Goal: Use online tool/utility: Use online tool/utility

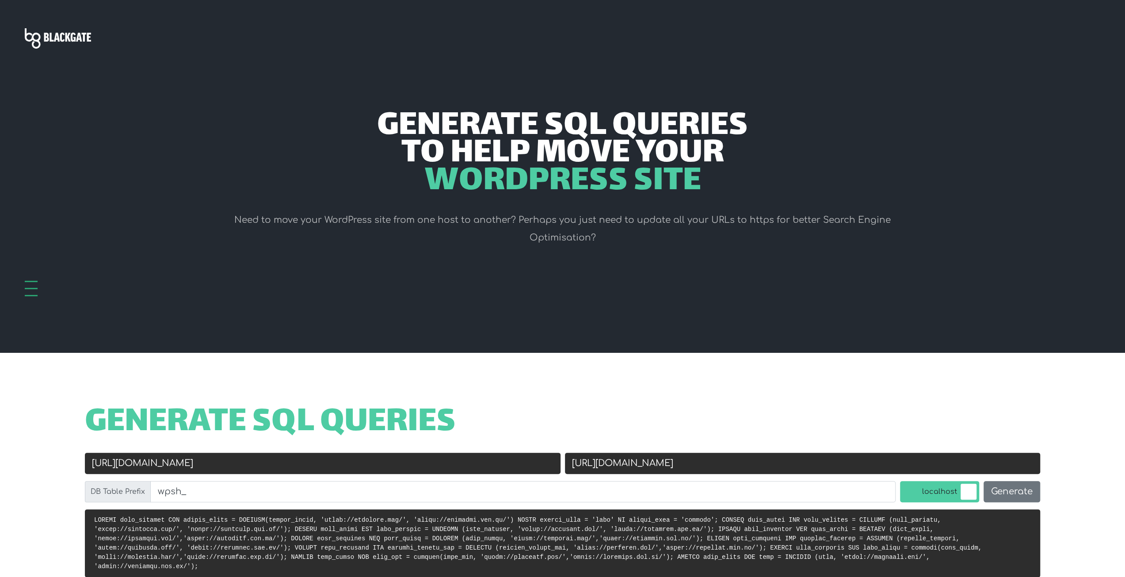
click at [229, 477] on div "Old URL [URL][DOMAIN_NAME]" at bounding box center [323, 467] width 480 height 28
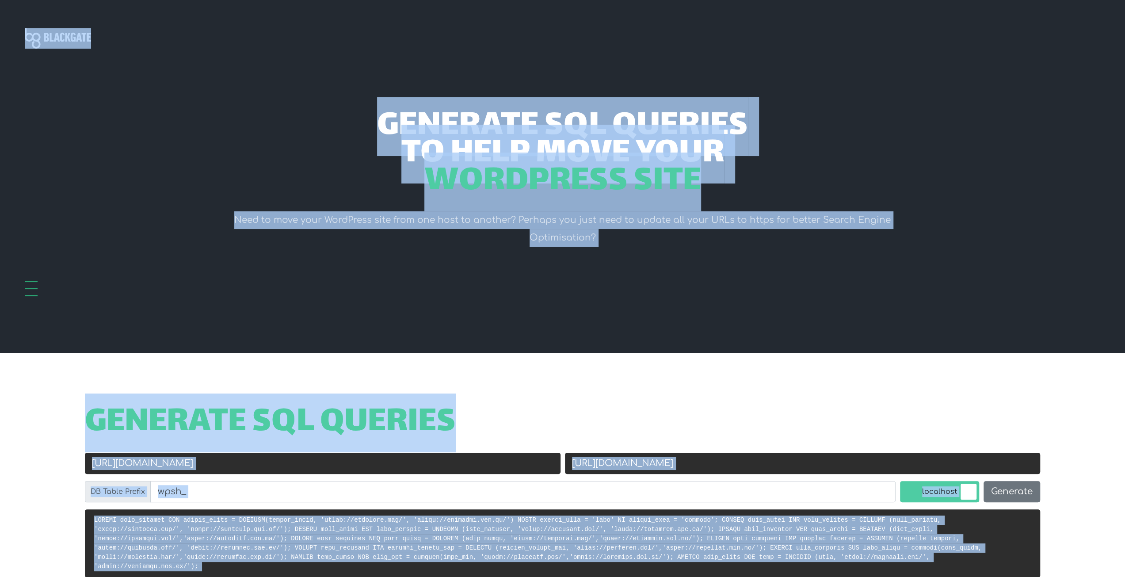
click at [225, 465] on input "[URL][DOMAIN_NAME]" at bounding box center [323, 463] width 476 height 21
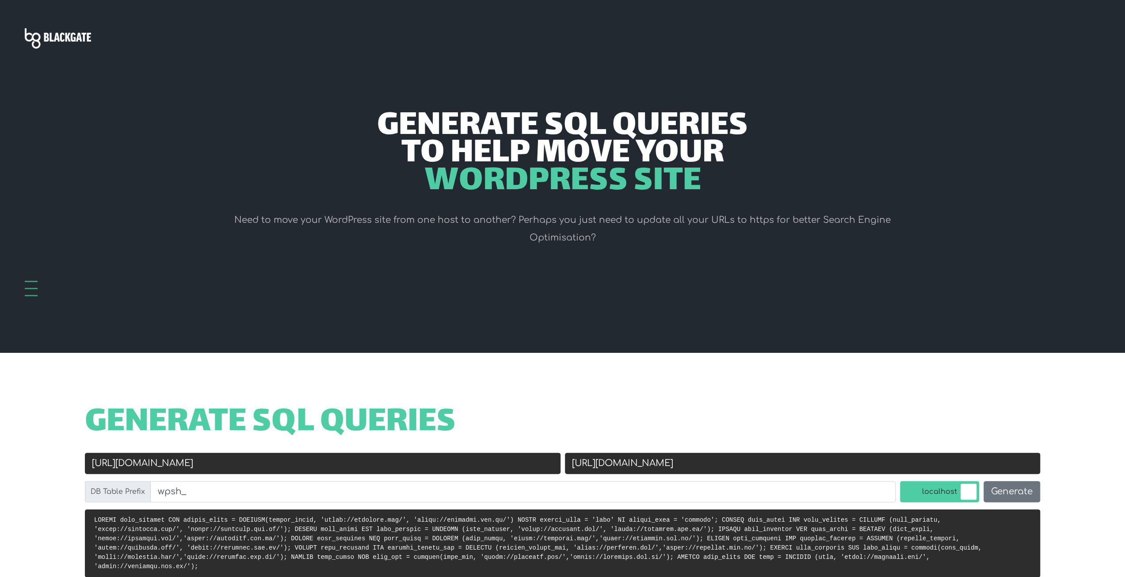
click at [225, 465] on input "[URL][DOMAIN_NAME]" at bounding box center [323, 463] width 476 height 21
paste input "[DOMAIN_NAME]"
type input "[URL][DOMAIN_NAME]"
click at [715, 454] on input "[URL][DOMAIN_NAME]" at bounding box center [803, 463] width 476 height 21
paste input "[DOMAIN_NAME]"
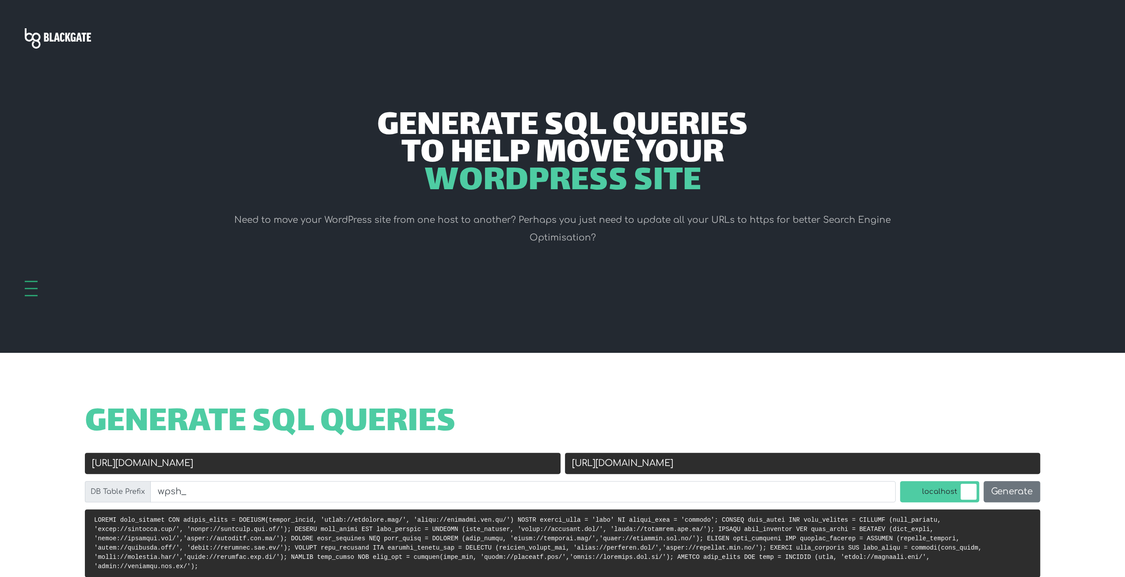
type input "[URL][DOMAIN_NAME]"
click at [114, 466] on input "[URL][DOMAIN_NAME]" at bounding box center [323, 463] width 476 height 21
type input "[URL][DOMAIN_NAME]"
